Goal: Use online tool/utility: Utilize a website feature to perform a specific function

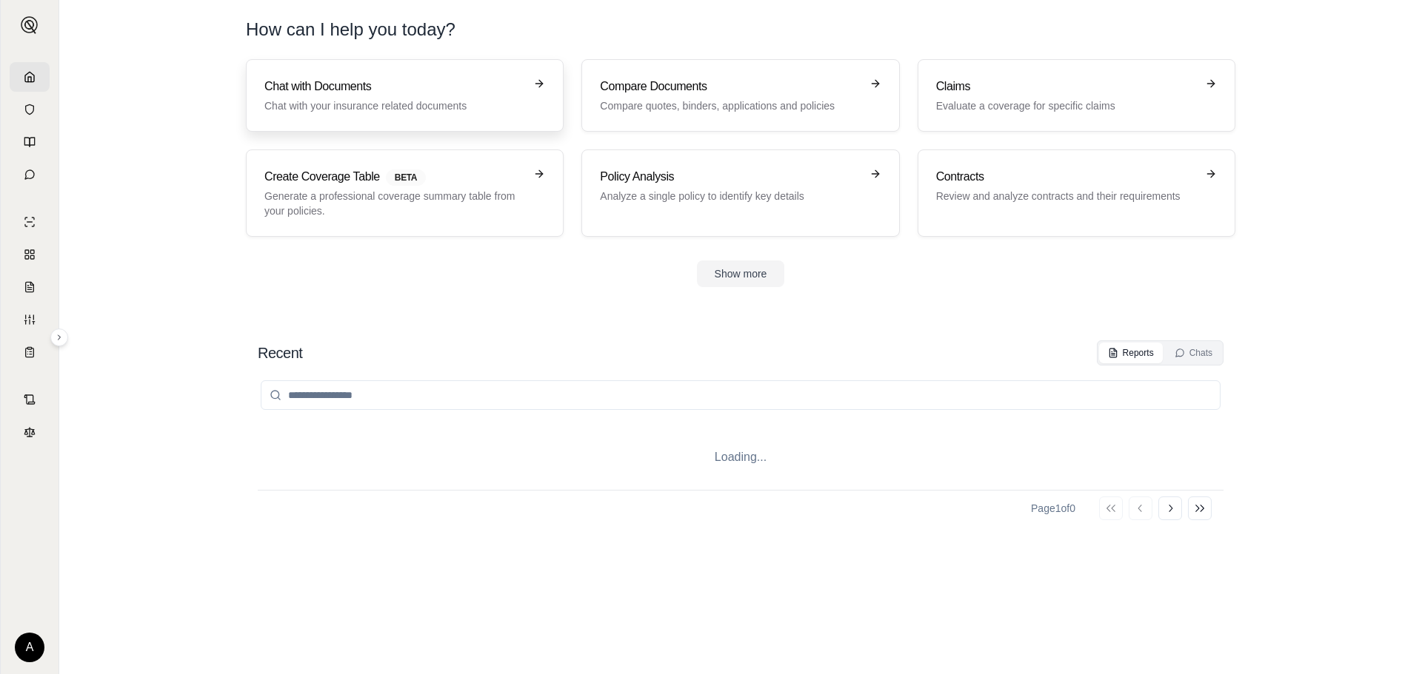
click at [324, 87] on h3 "Chat with Documents" at bounding box center [394, 87] width 260 height 18
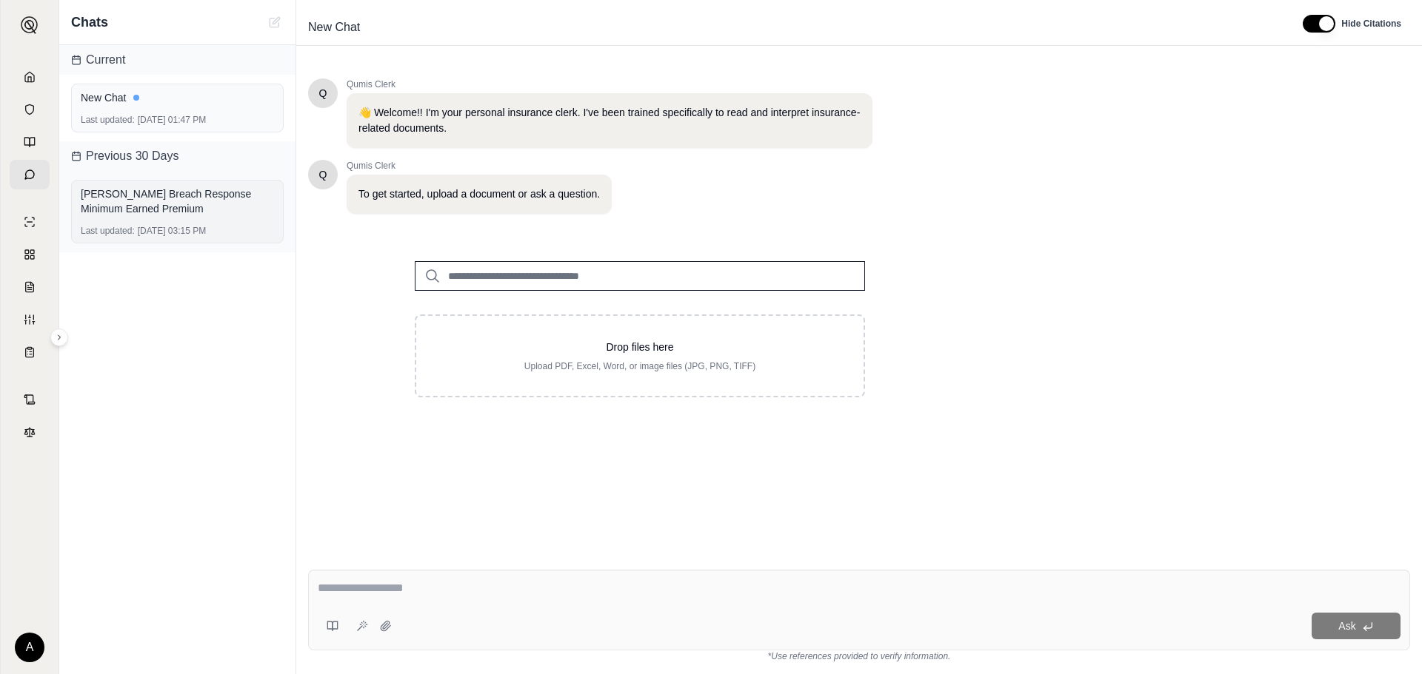
click at [214, 197] on div "[PERSON_NAME] Breach Response Minimum Earned Premium" at bounding box center [177, 202] width 193 height 30
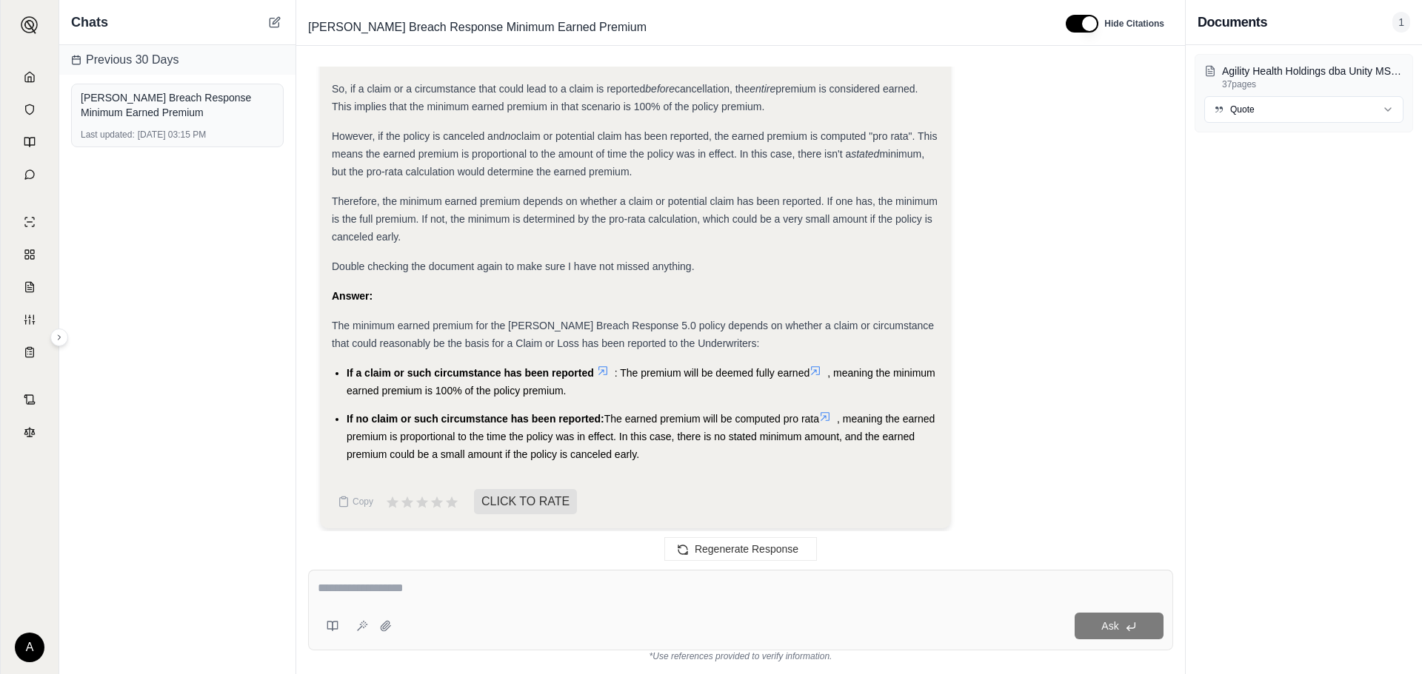
scroll to position [527, 0]
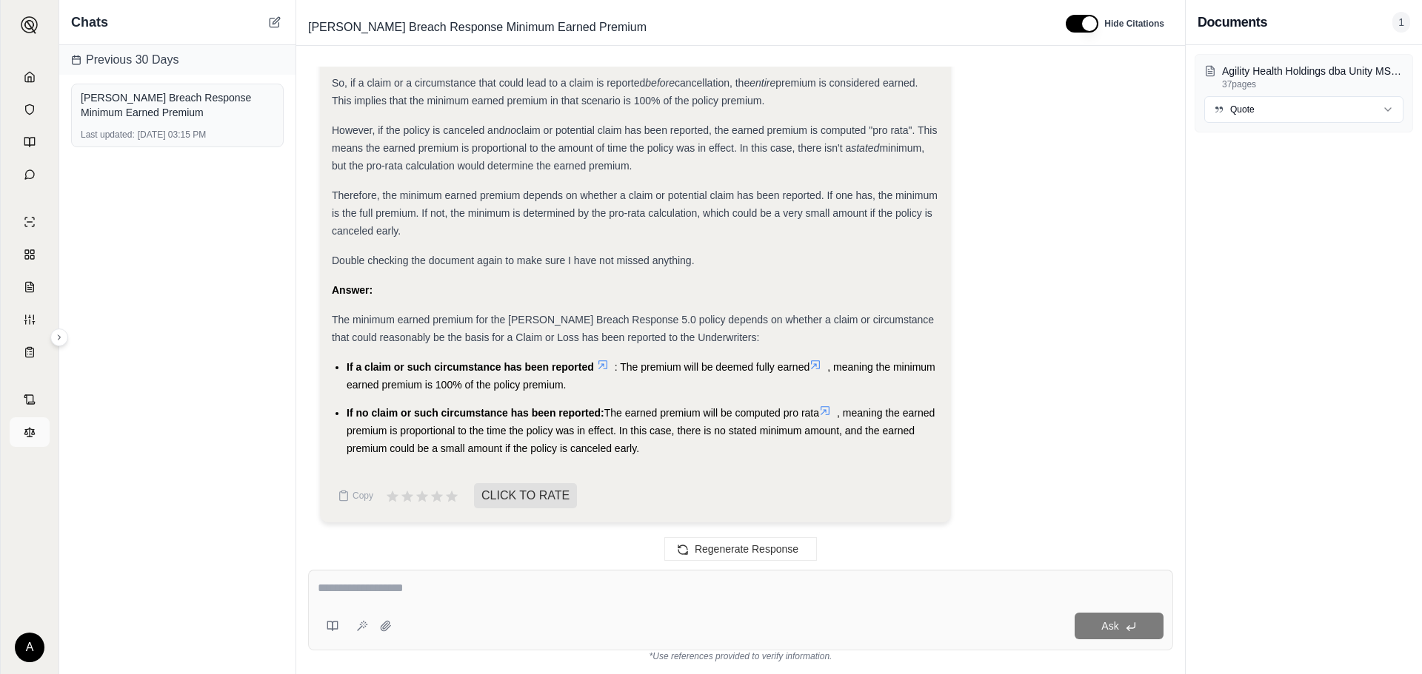
click at [26, 442] on link at bounding box center [30, 433] width 40 height 30
click at [246, 390] on div "Previous 30 Days [PERSON_NAME] Breach Response Minimum Earned Premium Last upda…" at bounding box center [177, 359] width 236 height 629
click at [28, 66] on link at bounding box center [30, 77] width 40 height 30
